Goal: Task Accomplishment & Management: Manage account settings

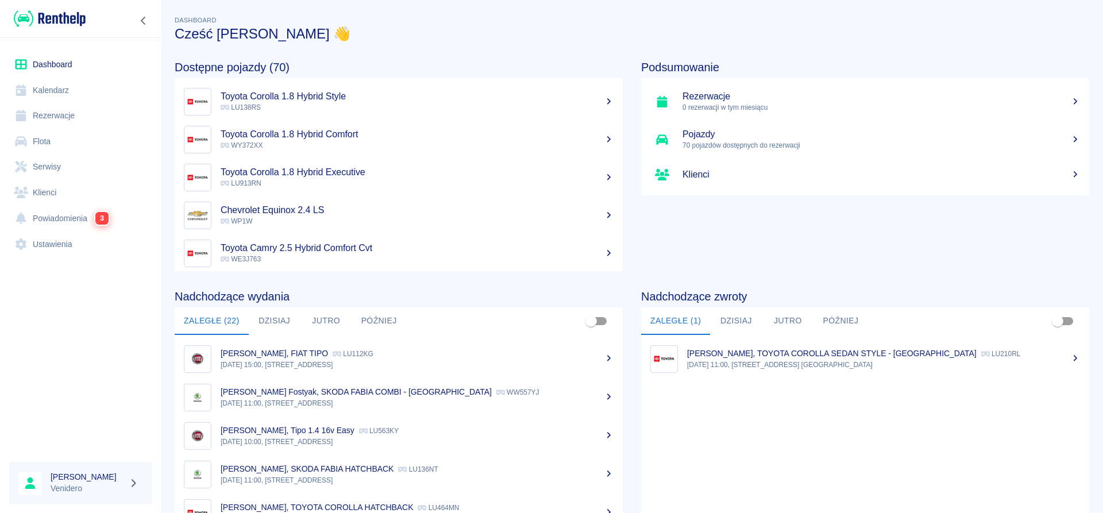
click at [46, 144] on link "Flota" at bounding box center [80, 142] width 143 height 26
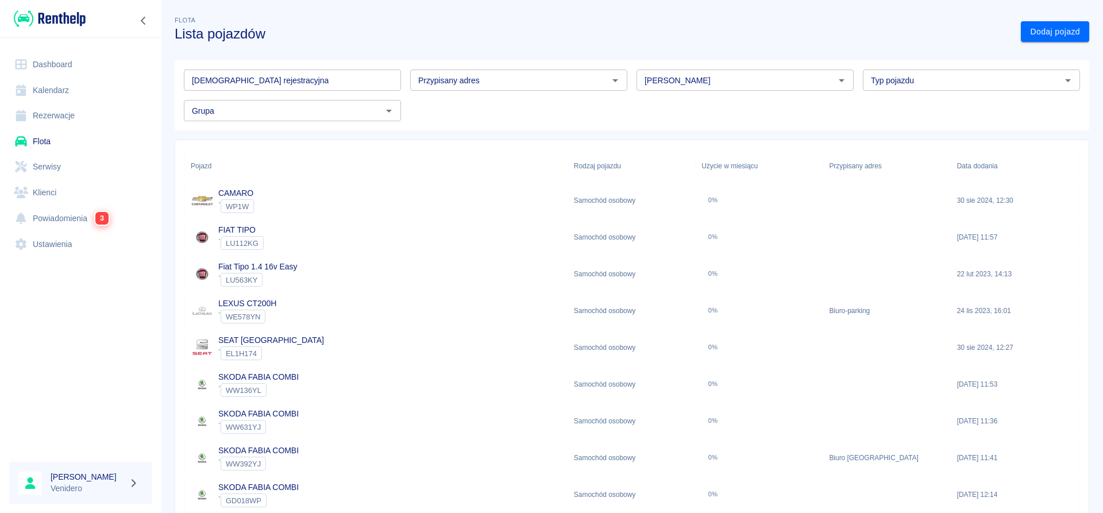
click at [216, 75] on input "[DEMOGRAPHIC_DATA] rejestracyjna" at bounding box center [292, 79] width 217 height 21
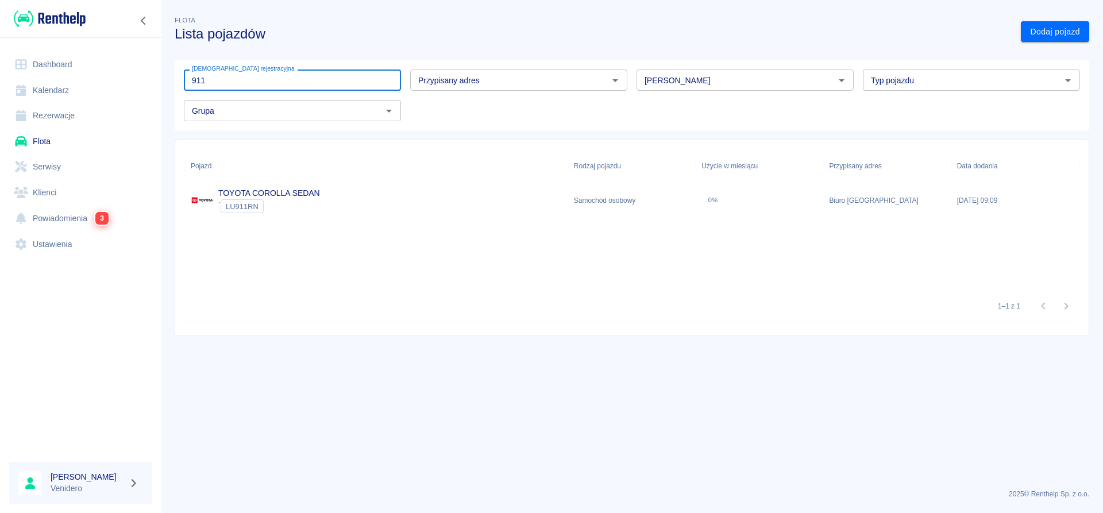
type input "911"
click at [293, 191] on link "TOYOTA COROLLA SEDAN" at bounding box center [269, 192] width 102 height 9
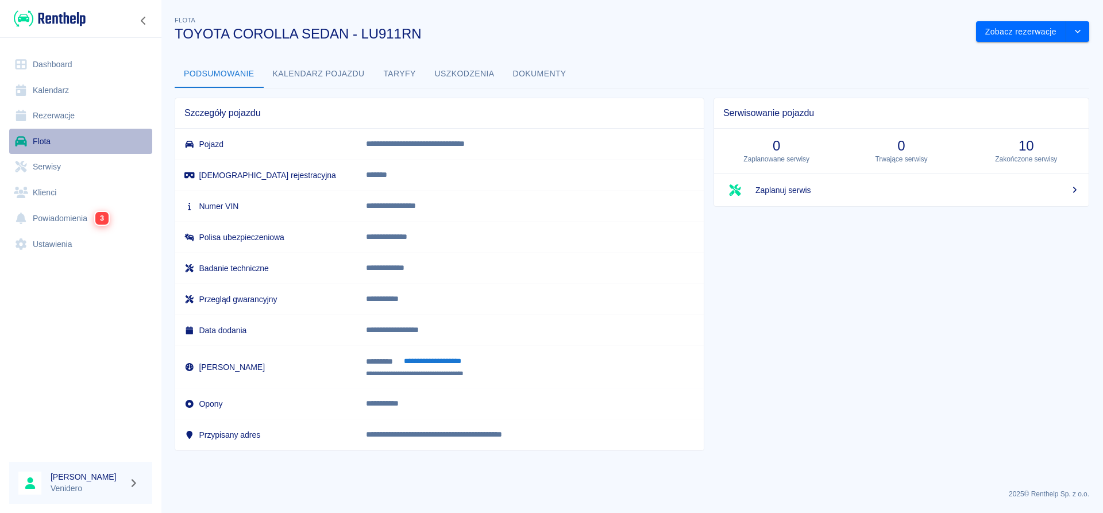
click at [44, 139] on link "Flota" at bounding box center [80, 142] width 143 height 26
click at [525, 77] on button "Dokumenty" at bounding box center [540, 74] width 72 height 28
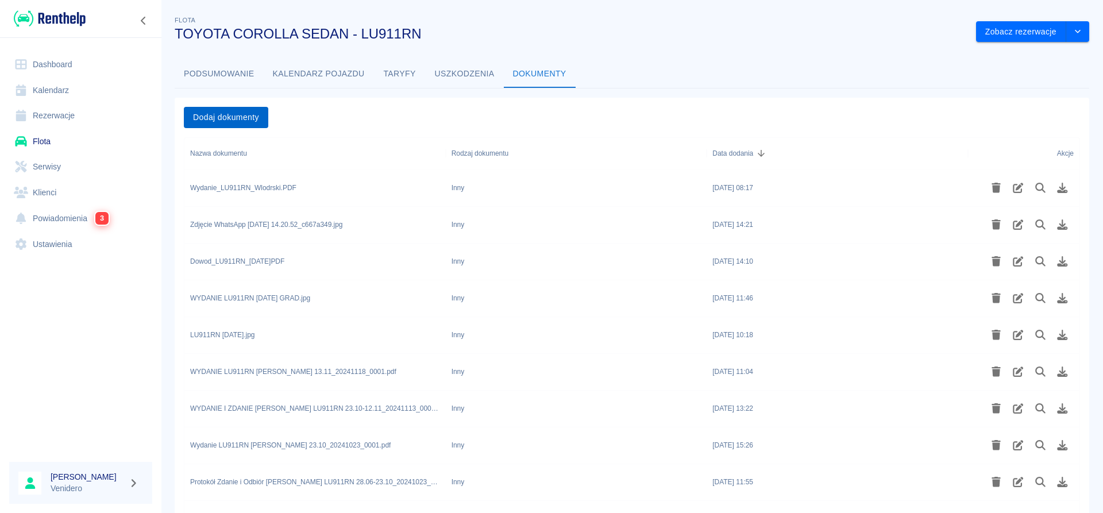
drag, startPoint x: 182, startPoint y: 117, endPoint x: 199, endPoint y: 121, distance: 17.3
click at [188, 117] on div "Dodaj dokumenty" at bounding box center [627, 113] width 905 height 30
click at [204, 121] on button "Dodaj dokumenty" at bounding box center [226, 117] width 84 height 21
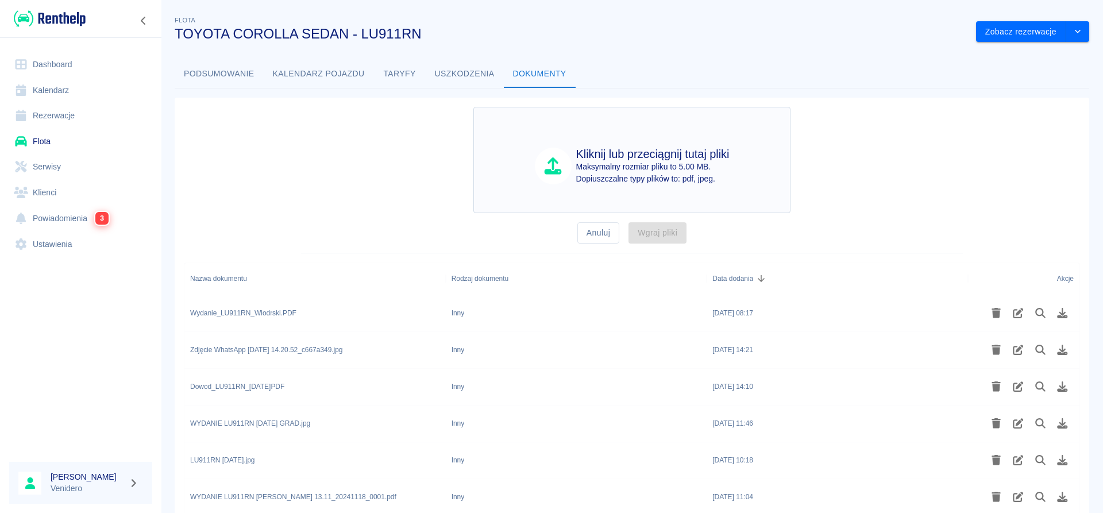
click at [662, 156] on h4 "Kliknij lub przeciągnij tutaj pliki" at bounding box center [652, 154] width 153 height 14
type input "C:\fakepath\Dowod_LU911RN.pdf"
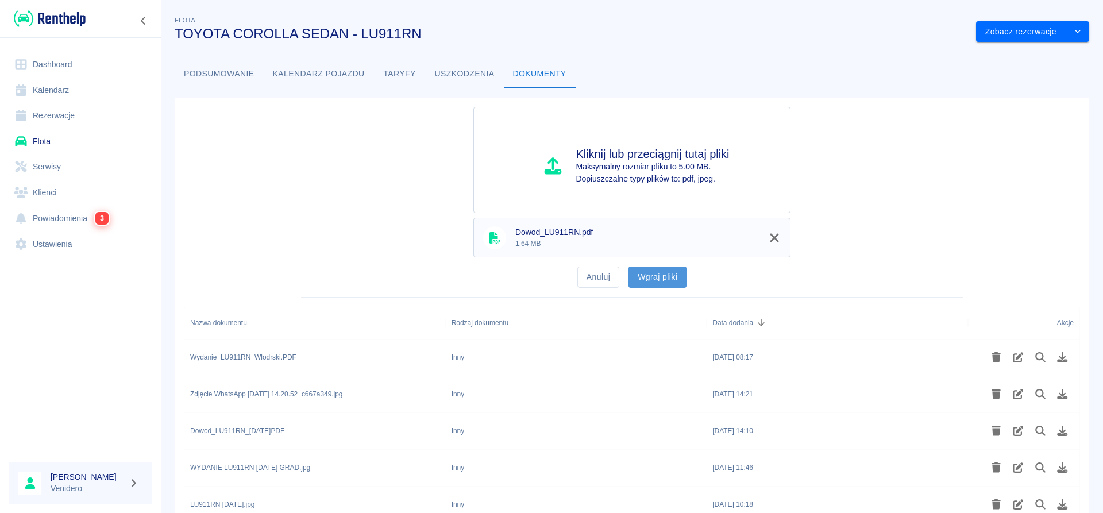
click at [651, 274] on button "Wgraj pliki" at bounding box center [657, 276] width 58 height 21
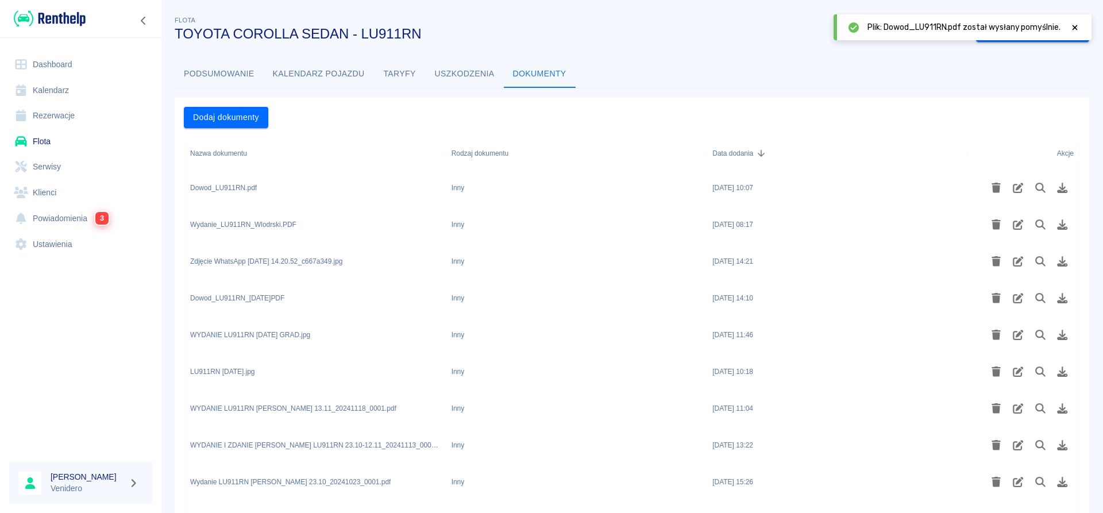
click at [35, 141] on link "Flota" at bounding box center [80, 142] width 143 height 26
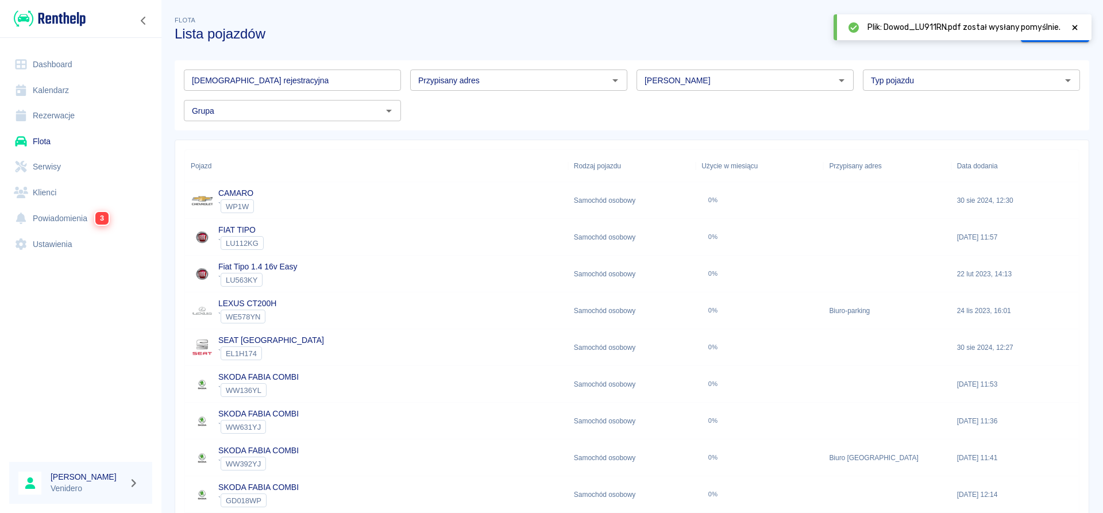
click at [235, 77] on input "[DEMOGRAPHIC_DATA] rejestracyjna" at bounding box center [292, 79] width 217 height 21
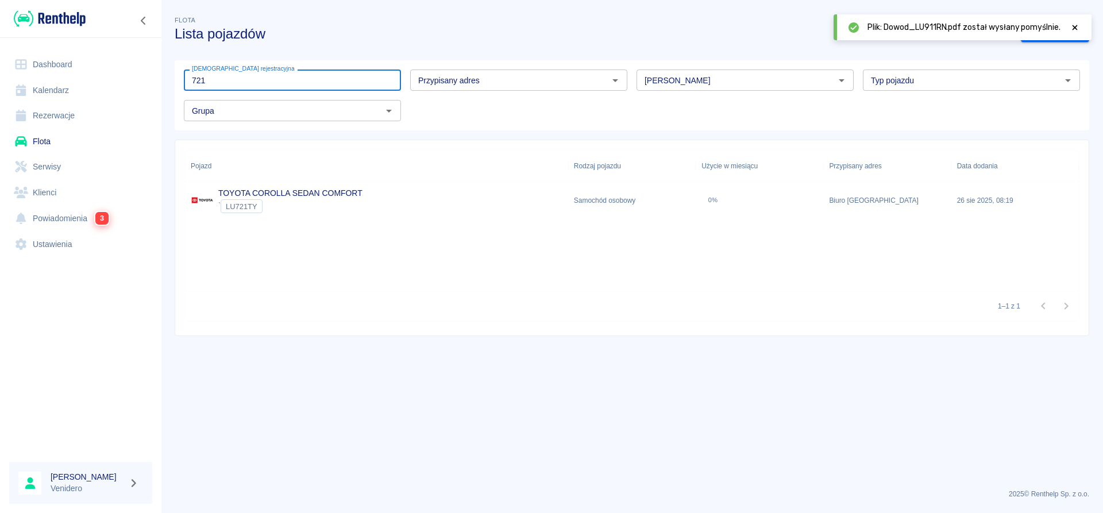
type input "721"
click at [260, 198] on link "TOYOTA COROLLA SEDAN COMFORT" at bounding box center [290, 192] width 144 height 9
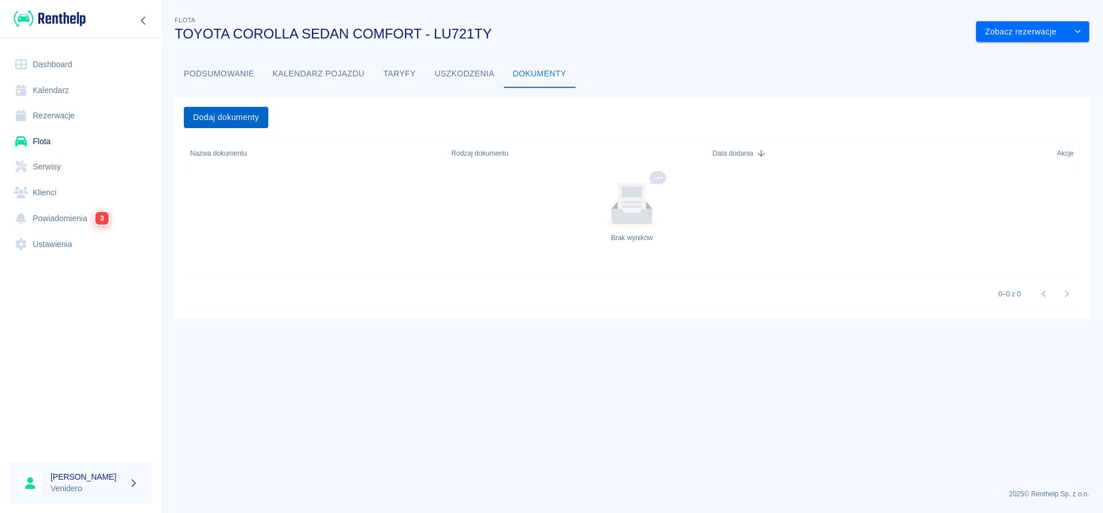
click at [245, 115] on button "Dodaj dokumenty" at bounding box center [226, 117] width 84 height 21
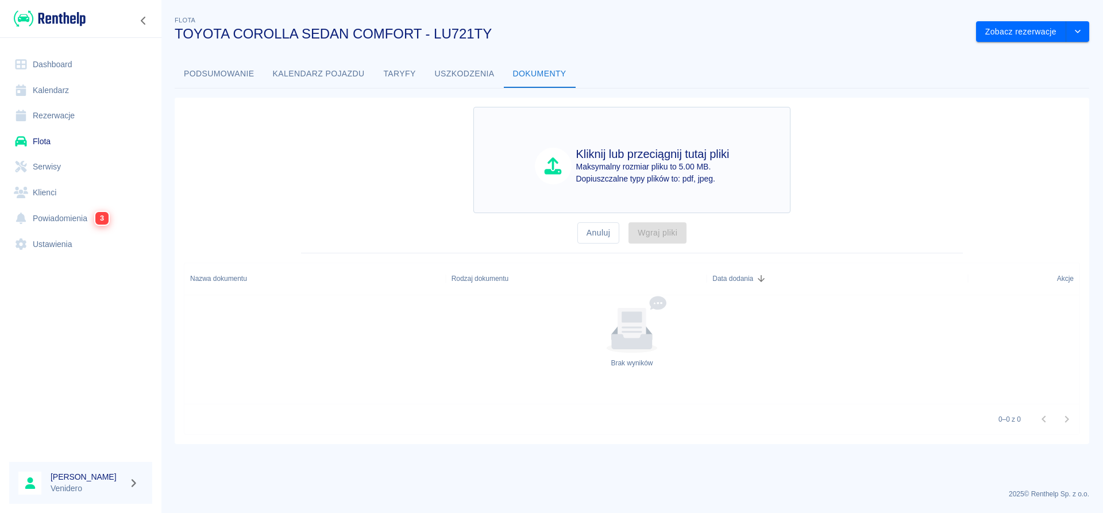
click at [633, 170] on p "Maksymalny rozmiar pliku to 5.00 MB." at bounding box center [652, 167] width 153 height 12
type input "C:\fakepath\Wydanie_LU721TY_Wlodarski.pdf"
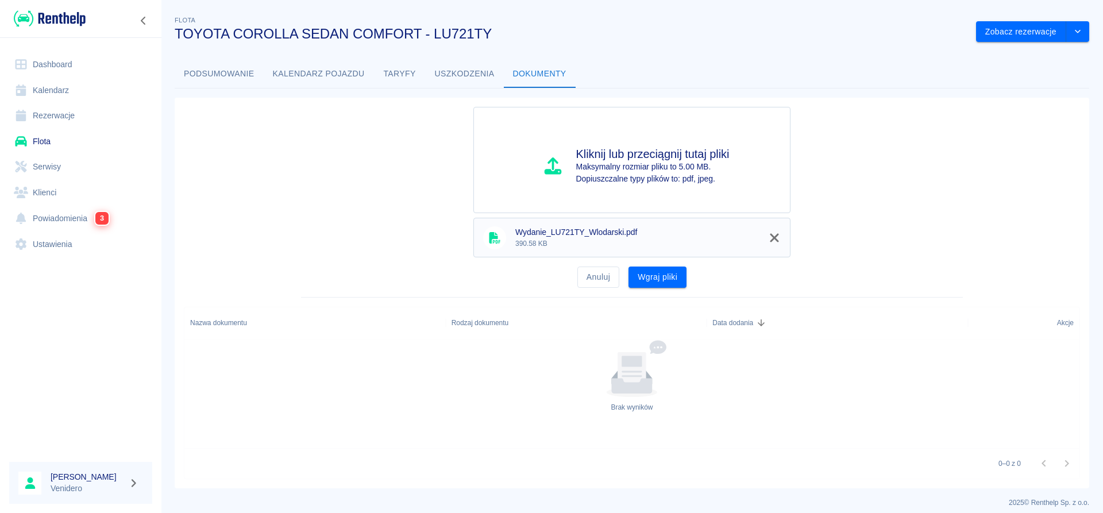
click at [682, 283] on button "Wgraj pliki" at bounding box center [657, 276] width 58 height 21
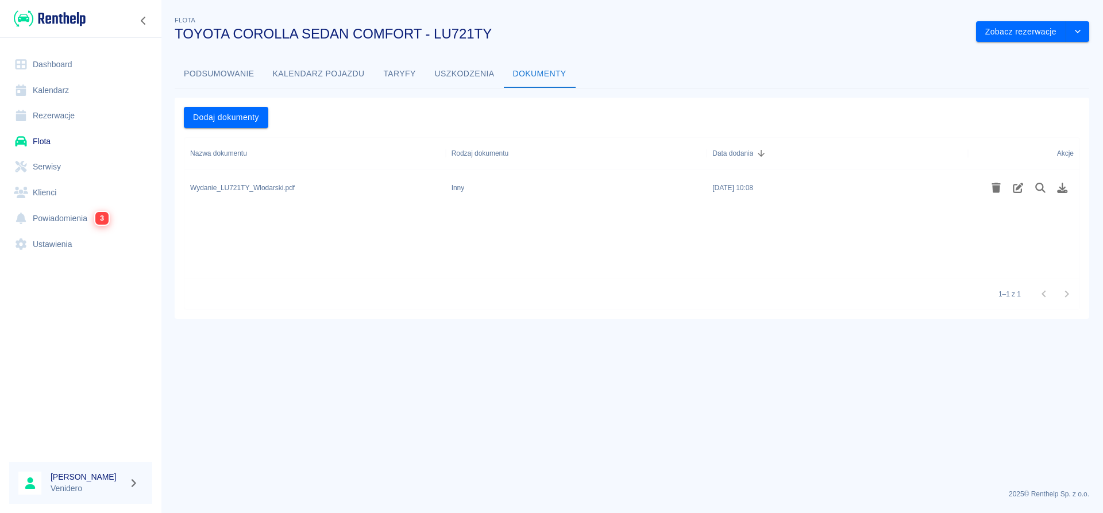
click at [523, 305] on div "1–1 z 1" at bounding box center [631, 294] width 895 height 30
click at [230, 121] on button "Dodaj dokumenty" at bounding box center [226, 117] width 84 height 21
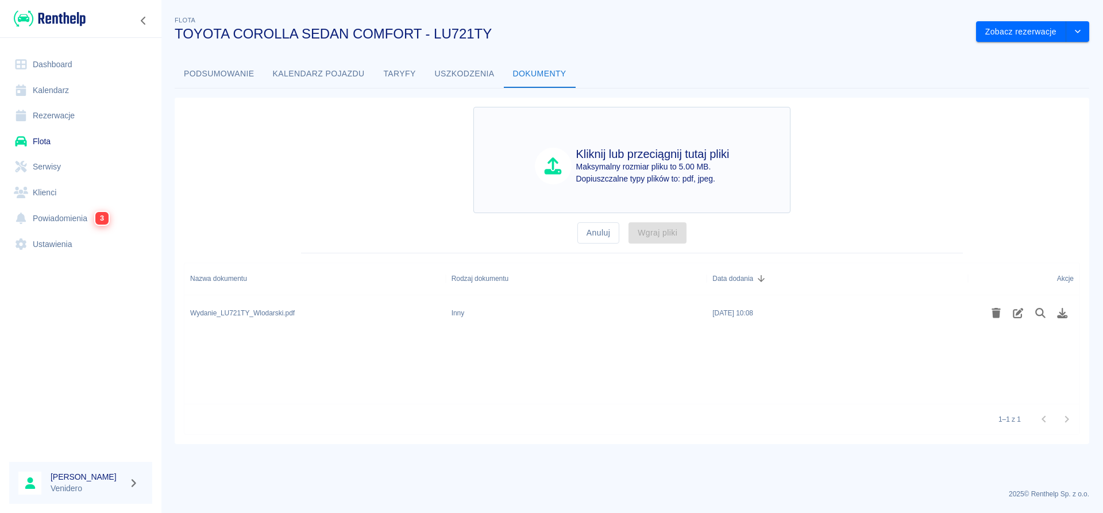
click at [610, 185] on div "Kliknij lub przeciągnij tutaj pliki Maksymalny rozmiar pliku to 5.00 MB. Dopius…" at bounding box center [631, 160] width 317 height 106
type input "C:\fakepath\Dowod_LU721TY_tyl(1).jpeg"
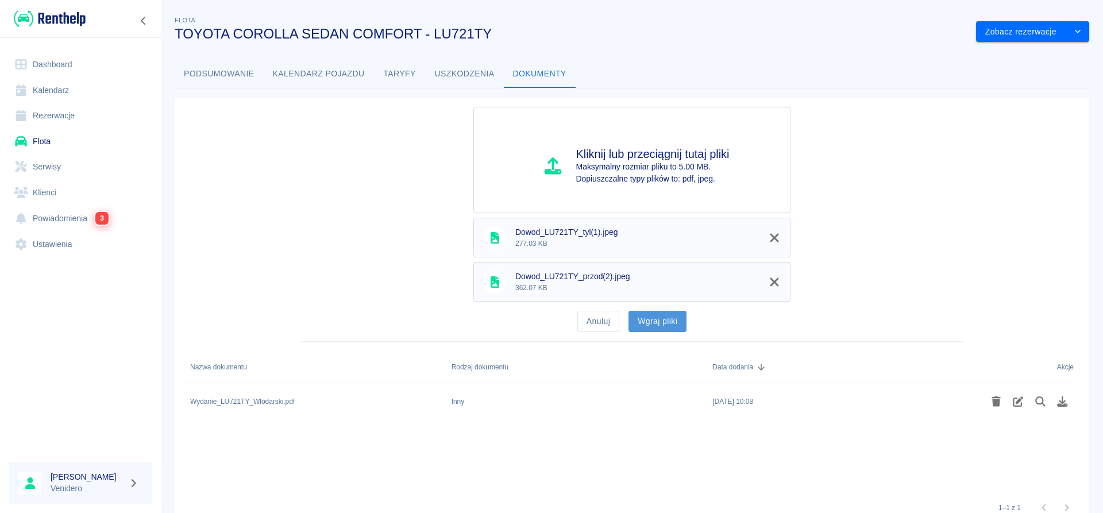
click at [664, 320] on button "Wgraj pliki" at bounding box center [657, 321] width 58 height 21
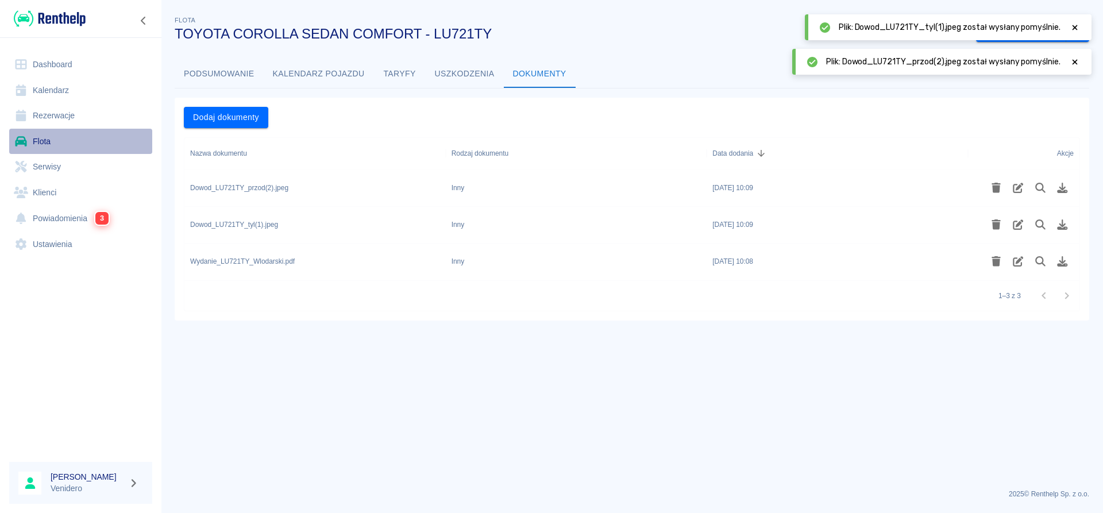
click at [32, 138] on link "Flota" at bounding box center [80, 142] width 143 height 26
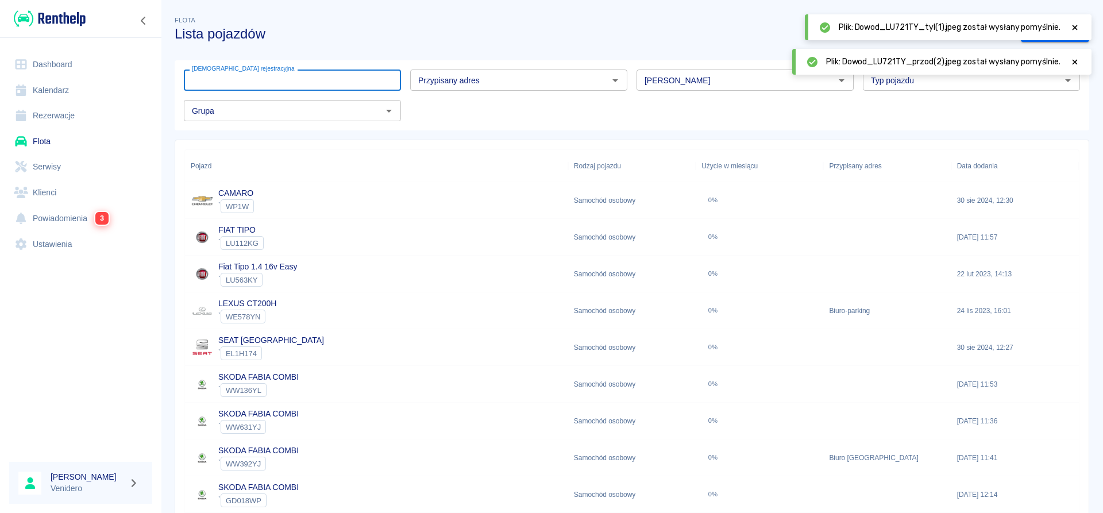
click at [314, 74] on input "[DEMOGRAPHIC_DATA] rejestracyjna" at bounding box center [292, 79] width 217 height 21
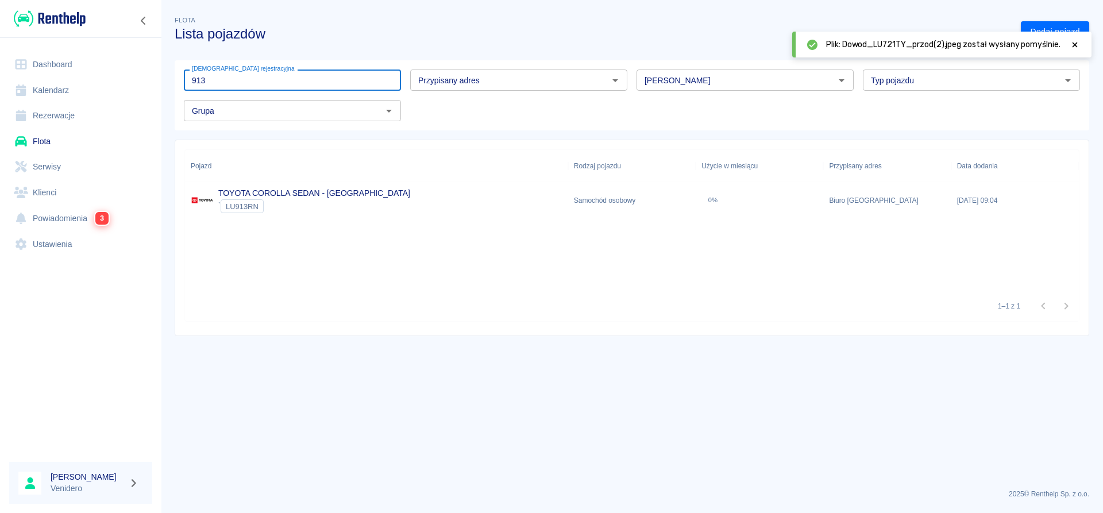
type input "913"
click at [326, 190] on link "TOYOTA COROLLA SEDAN - [GEOGRAPHIC_DATA]" at bounding box center [314, 192] width 192 height 9
